Goal: Find specific page/section

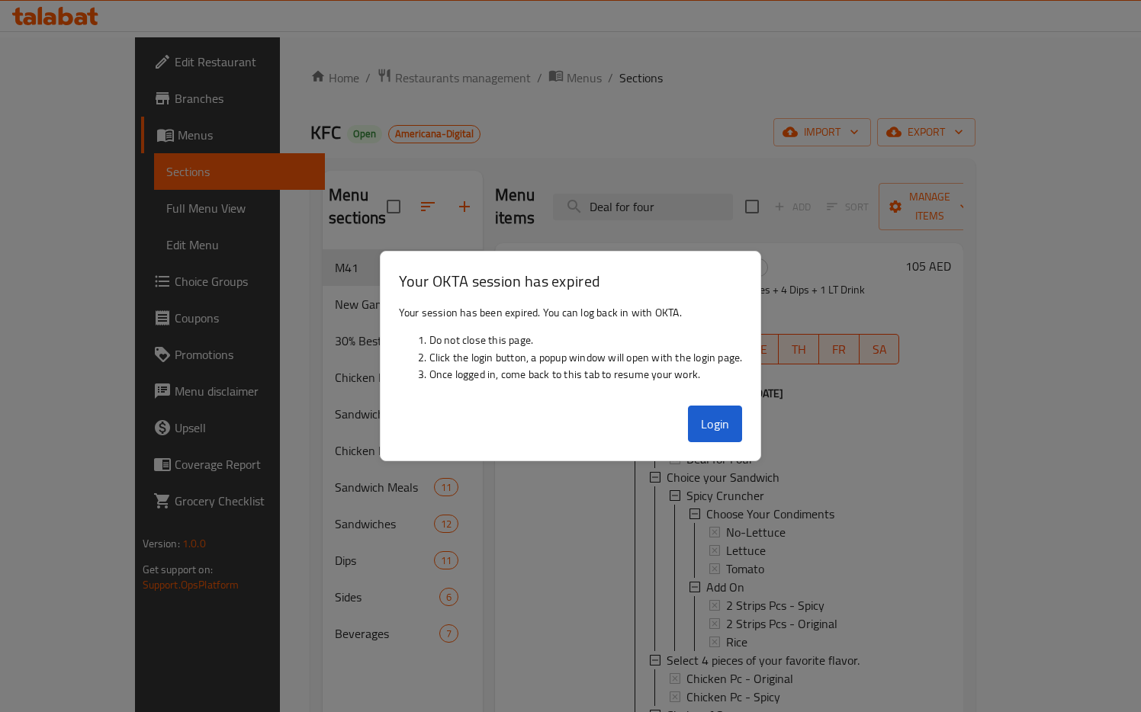
click at [714, 422] on button "Login" at bounding box center [715, 424] width 55 height 37
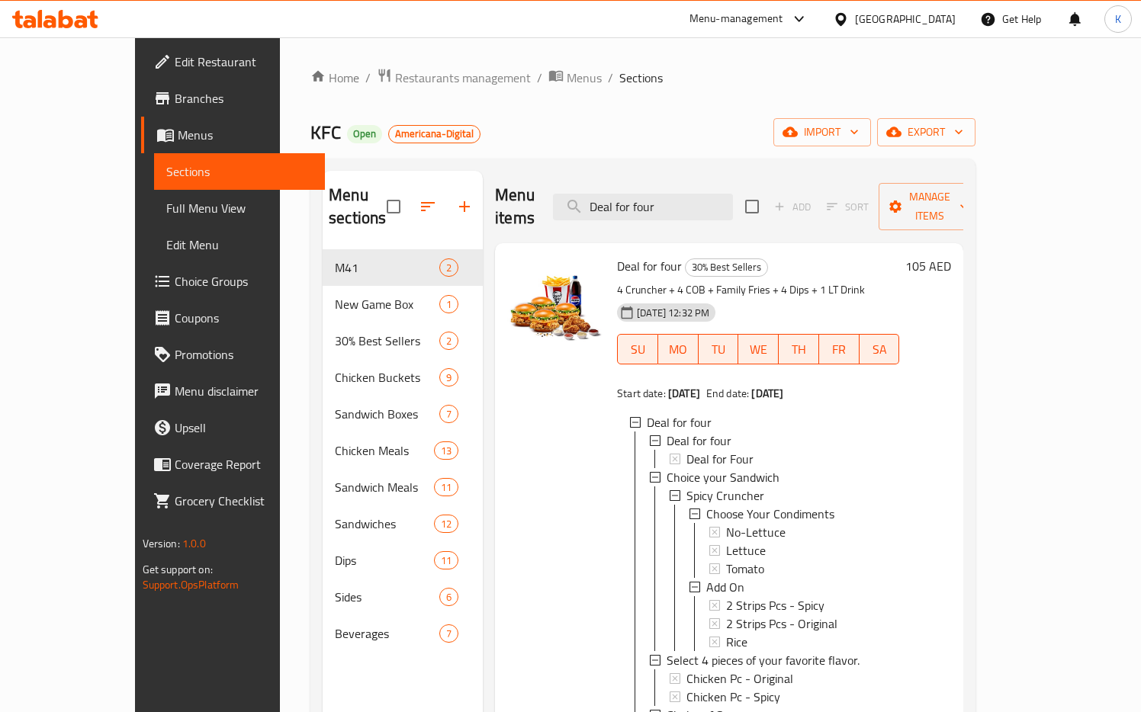
click at [42, 27] on icon at bounding box center [55, 19] width 86 height 18
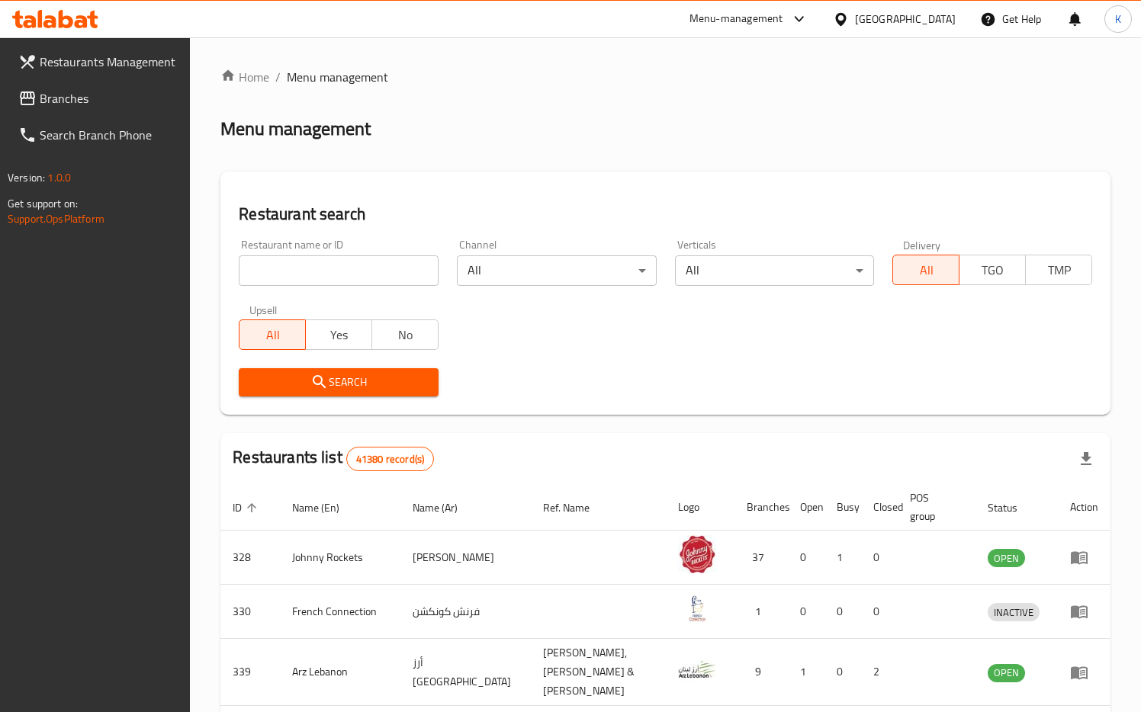
click at [284, 281] on input "search" at bounding box center [339, 270] width 200 height 31
type input "62538"
click at [94, 92] on span "Branches" at bounding box center [109, 98] width 139 height 18
